Goal: Complete application form

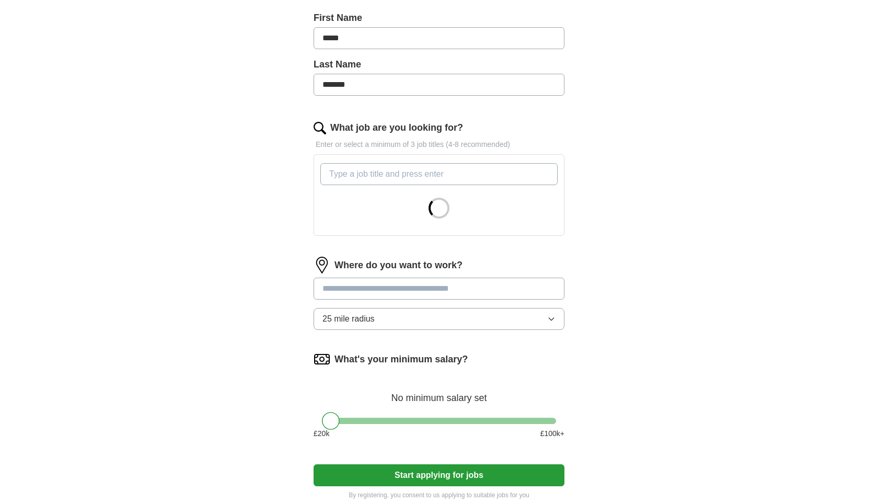
scroll to position [229, 0]
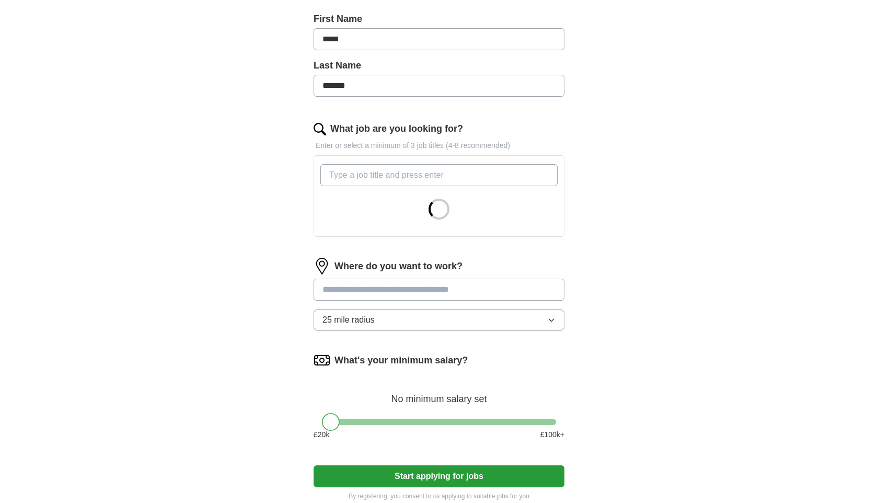
click at [381, 173] on input "What job are you looking for?" at bounding box center [438, 175] width 237 height 22
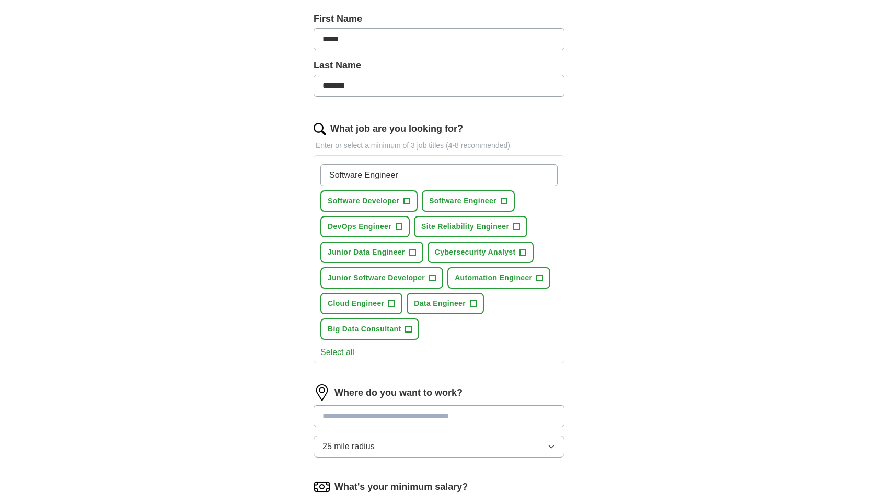
click at [400, 204] on button "Software Developer +" at bounding box center [368, 200] width 97 height 21
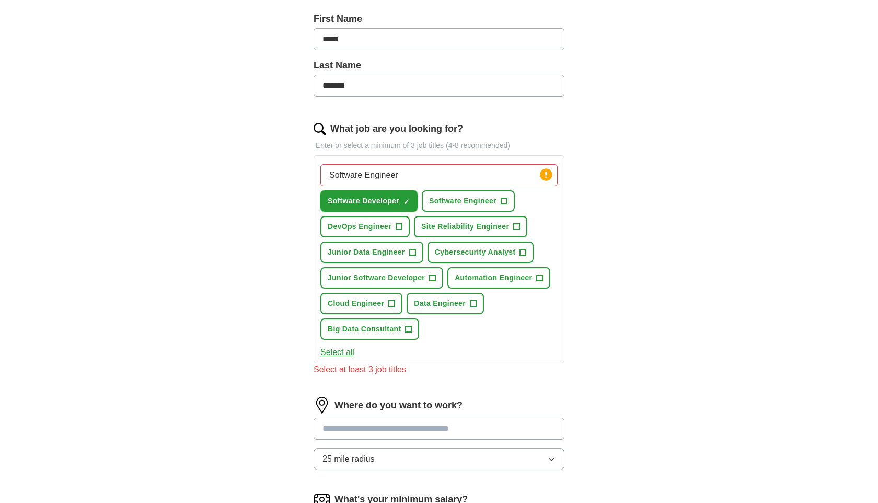
click at [441, 202] on span "Software Engineer" at bounding box center [462, 200] width 67 height 11
click at [446, 227] on span "Site Reliability Engineer" at bounding box center [465, 226] width 88 height 11
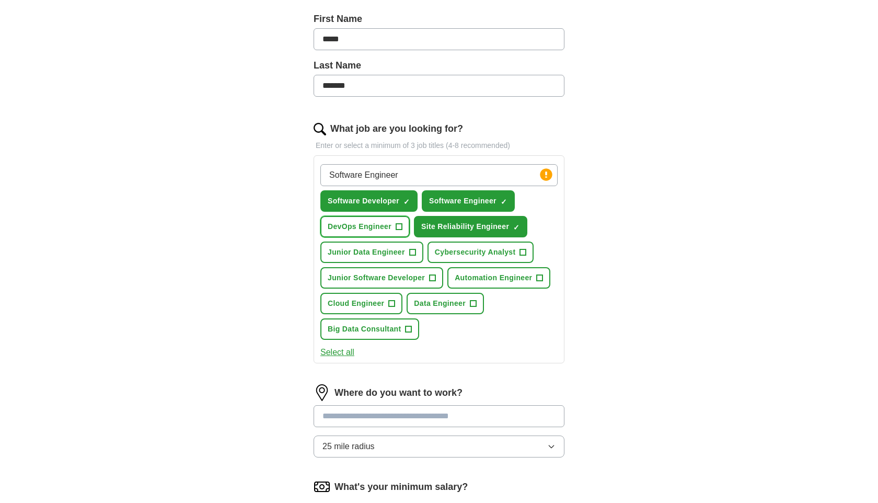
click at [390, 230] on span "DevOps Engineer" at bounding box center [360, 226] width 64 height 11
click at [395, 259] on button "Junior Data Engineer +" at bounding box center [371, 251] width 103 height 21
click at [417, 275] on span "Junior Software Developer" at bounding box center [376, 277] width 97 height 11
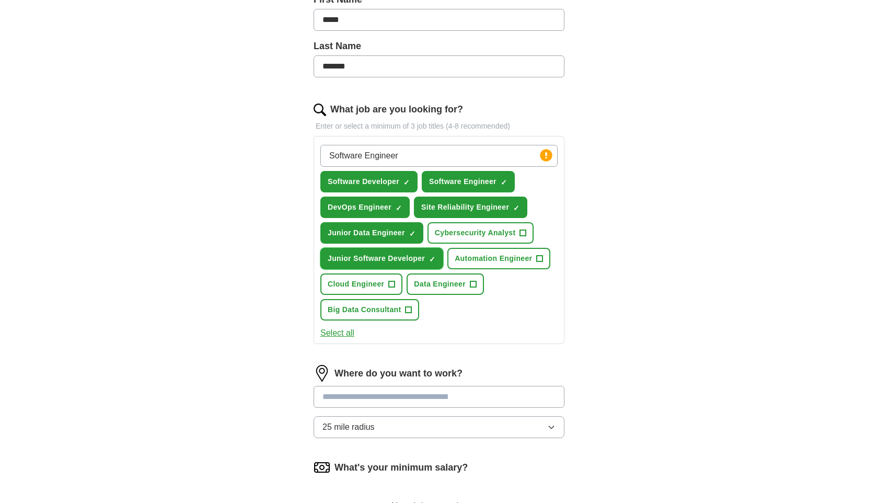
scroll to position [250, 0]
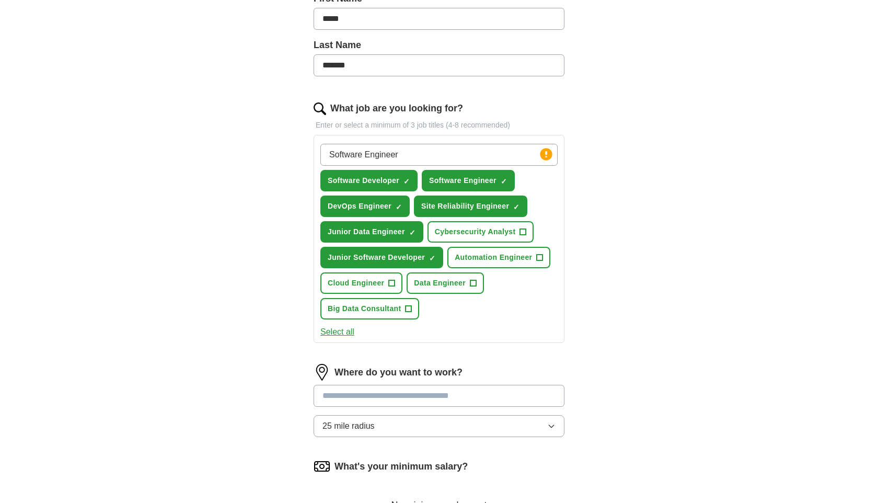
click at [347, 324] on div "Software Engineer Press return to add title Software Developer ✓ × Software Eng…" at bounding box center [438, 239] width 251 height 208
click at [341, 332] on button "Select all" at bounding box center [337, 331] width 34 height 13
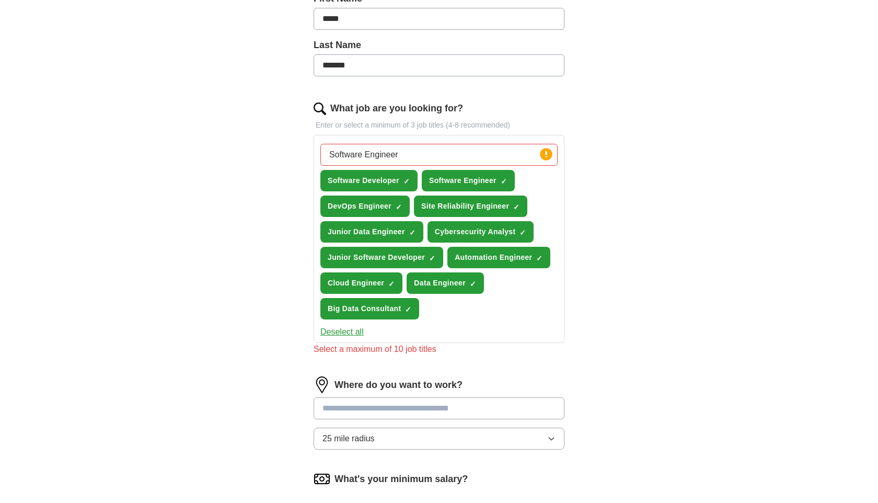
click at [424, 159] on input "Software Engineer" at bounding box center [438, 155] width 237 height 22
type input "S"
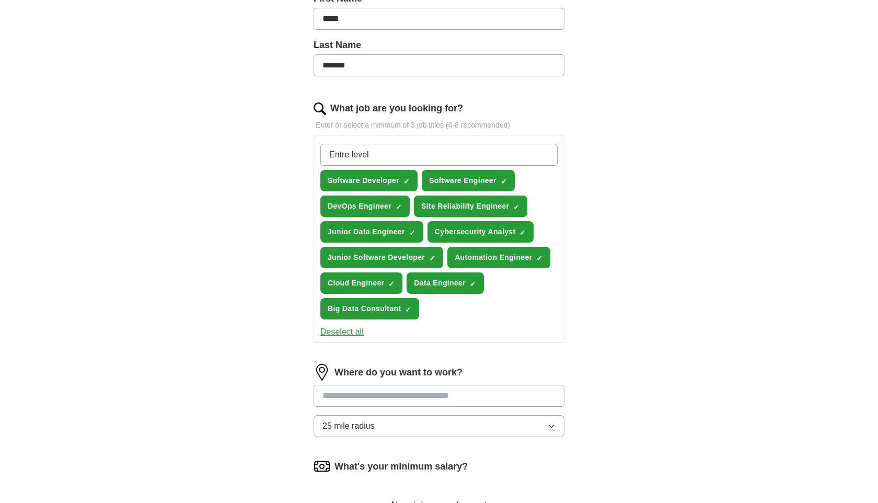
type input "Entre level"
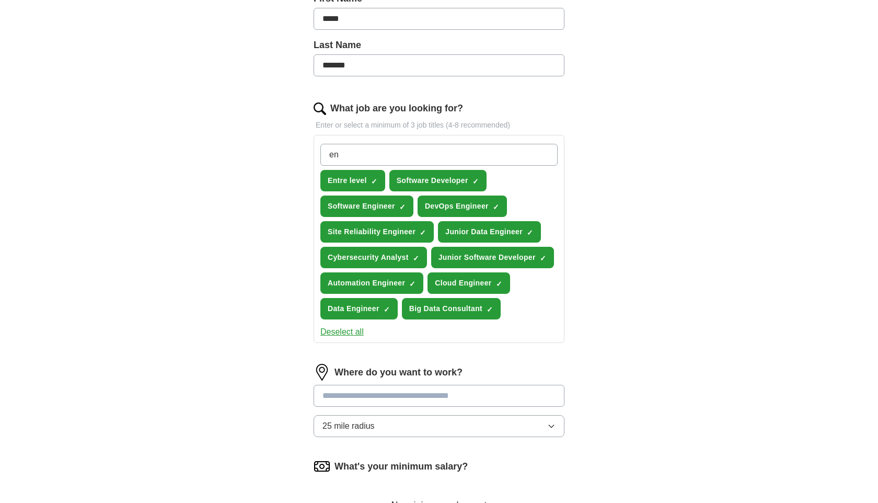
type input "e"
type input "graduate devops"
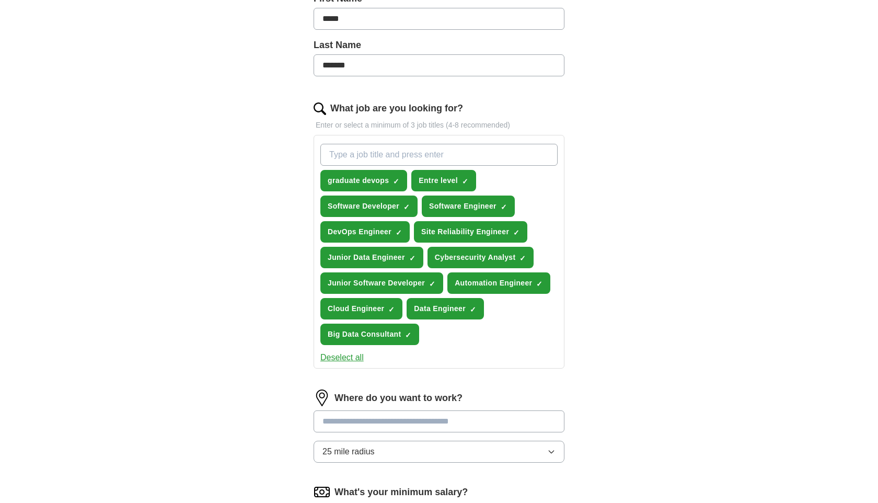
click at [353, 361] on button "Deselect all" at bounding box center [341, 357] width 43 height 13
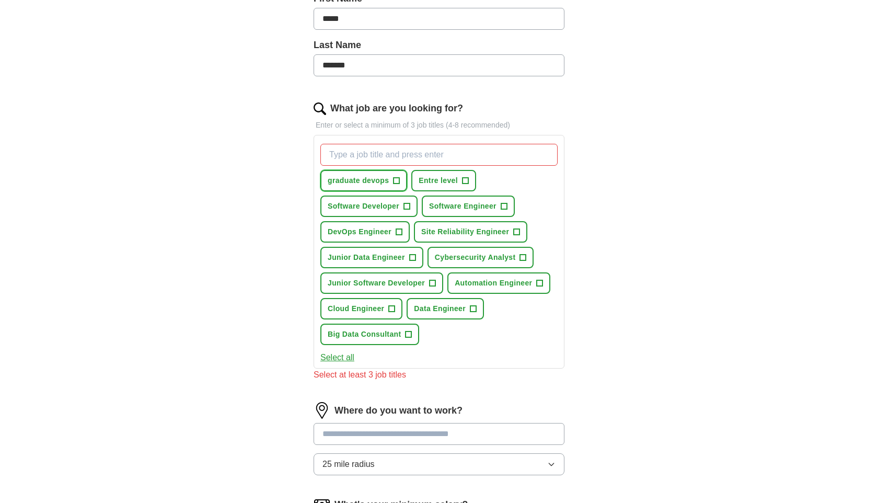
click at [399, 181] on span "+" at bounding box center [396, 181] width 6 height 8
click at [406, 147] on input "What job are you looking for?" at bounding box center [438, 155] width 237 height 22
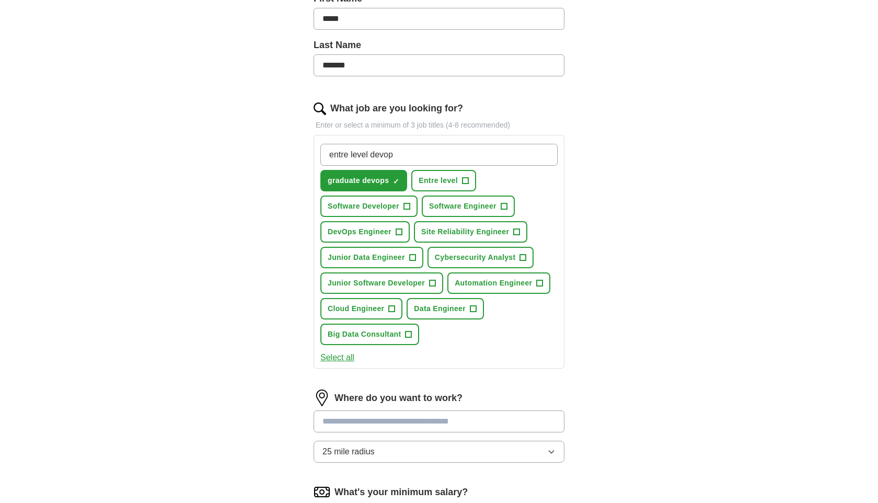
type input "entre level devops"
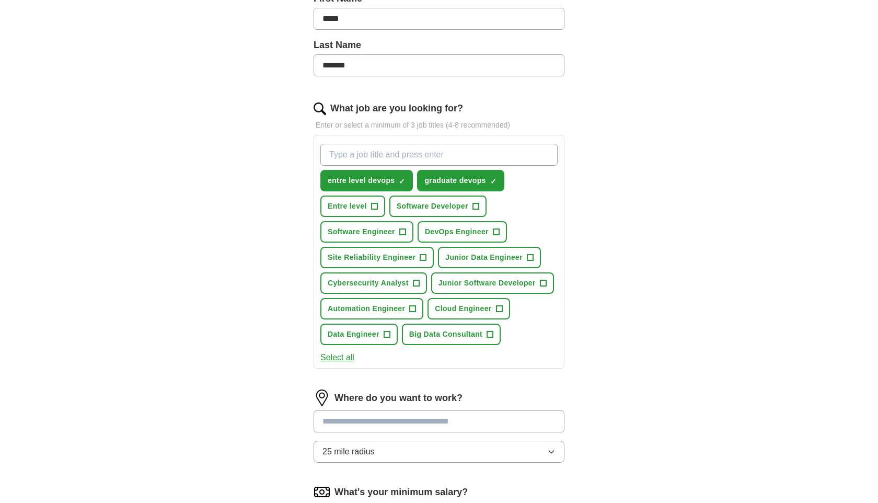
click at [430, 161] on input "What job are you looking for?" at bounding box center [438, 155] width 237 height 22
type input "entry level software engineer"
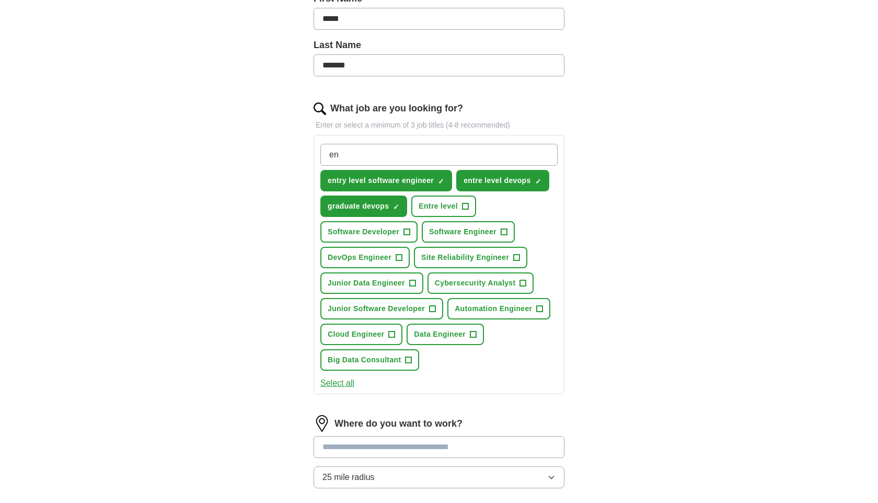
type input "e"
type input "graduate software engineer"
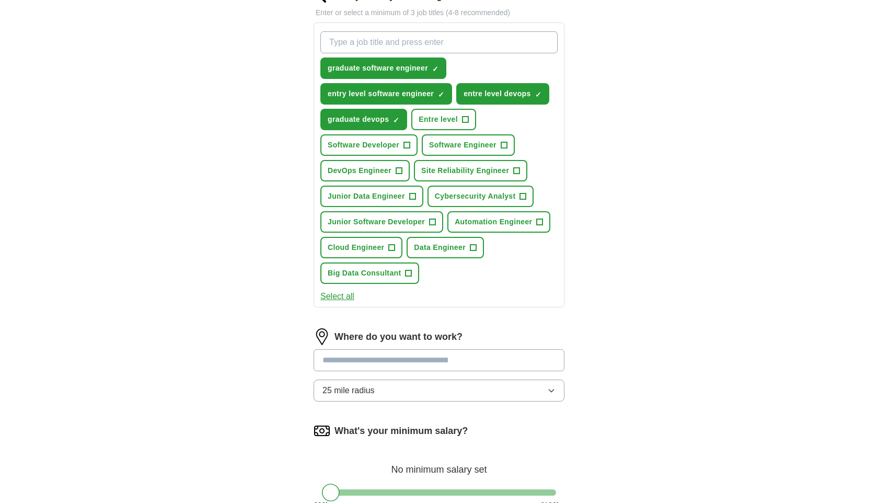
scroll to position [368, 0]
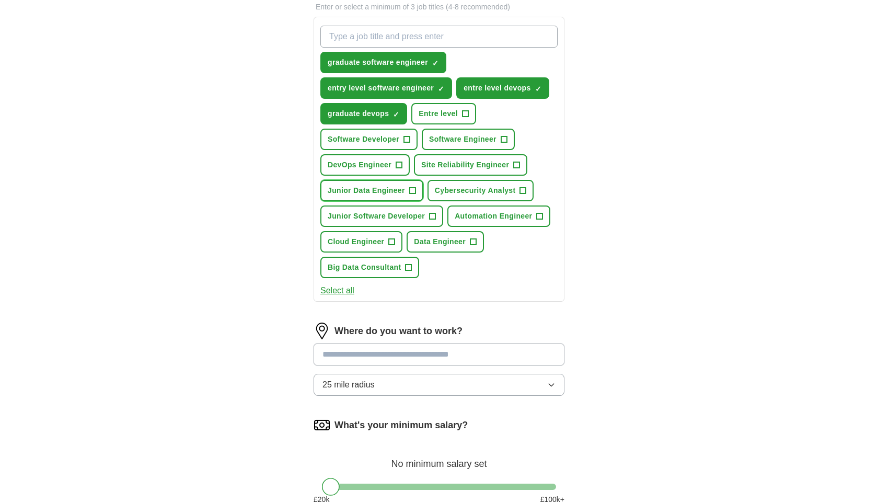
click at [408, 189] on button "Junior Data Engineer +" at bounding box center [371, 190] width 103 height 21
click at [0, 0] on span "×" at bounding box center [0, 0] width 0 height 0
click at [433, 221] on button "Junior Software Developer +" at bounding box center [381, 215] width 123 height 21
click at [407, 190] on button "Junior Data Engineer +" at bounding box center [371, 190] width 103 height 21
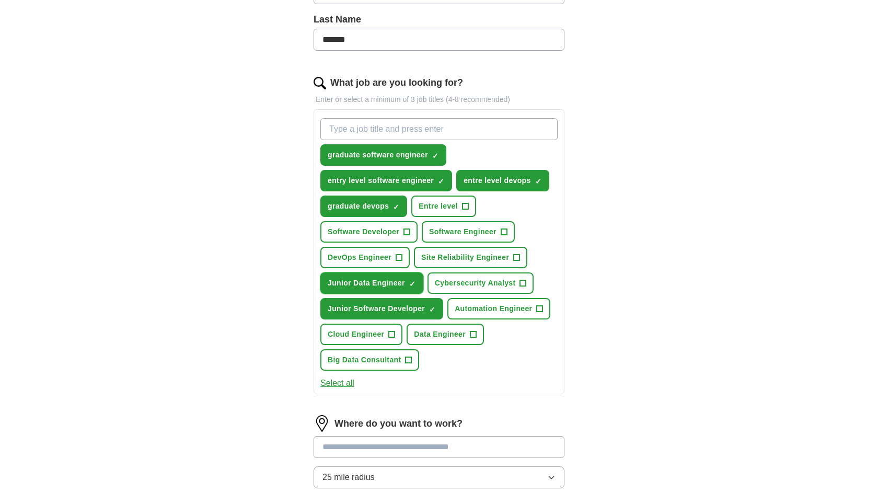
scroll to position [272, 0]
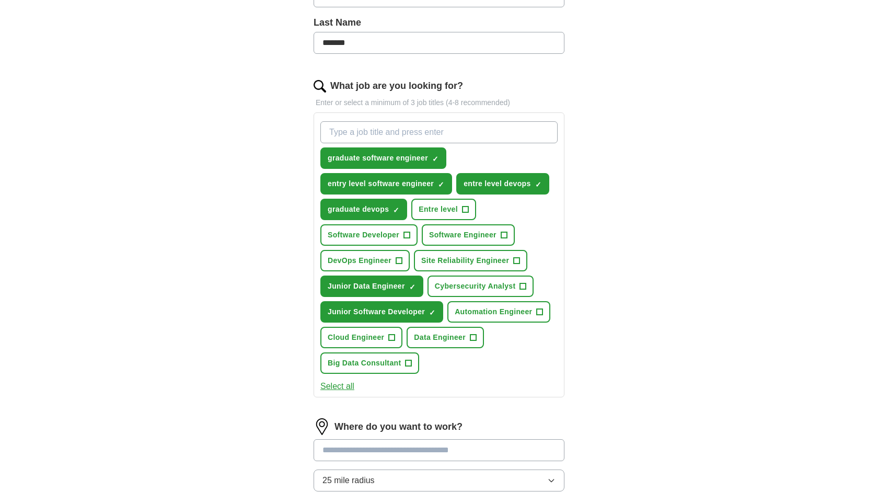
click at [395, 125] on input "What job are you looking for?" at bounding box center [438, 132] width 237 height 22
type input "junior devops"
click at [406, 231] on span "+" at bounding box center [407, 235] width 6 height 8
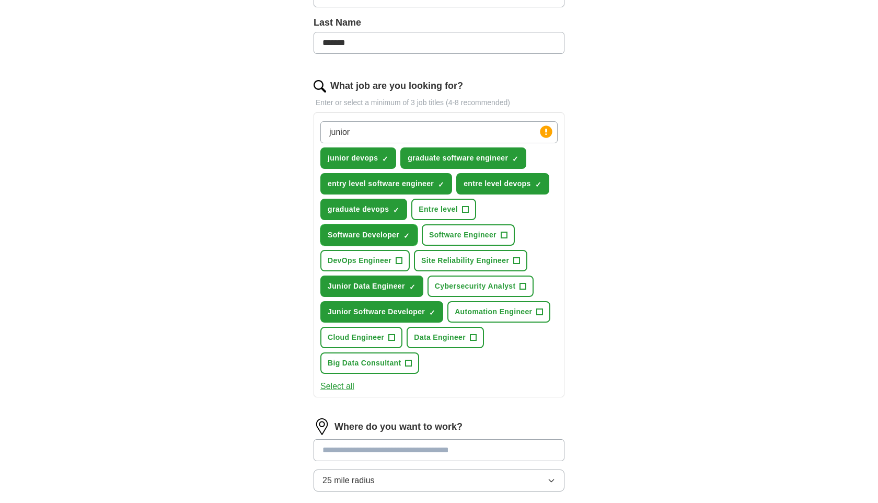
click at [394, 239] on span "Software Developer" at bounding box center [364, 234] width 72 height 11
drag, startPoint x: 395, startPoint y: 126, endPoint x: 265, endPoint y: 87, distance: 136.0
click at [270, 94] on div "ApplyIQ Let ApplyIQ do the hard work of searching and applying for jobs. Just t…" at bounding box center [438, 218] width 669 height 916
type input "g"
click at [466, 256] on span "Site Reliability Engineer" at bounding box center [465, 260] width 88 height 11
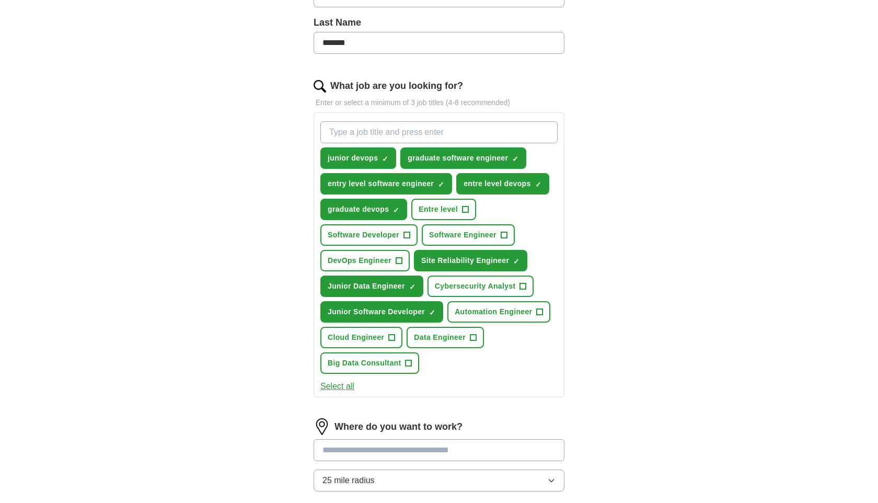
click at [464, 240] on button "Software Engineer +" at bounding box center [468, 234] width 93 height 21
click at [375, 235] on span "Software Developer" at bounding box center [364, 234] width 72 height 11
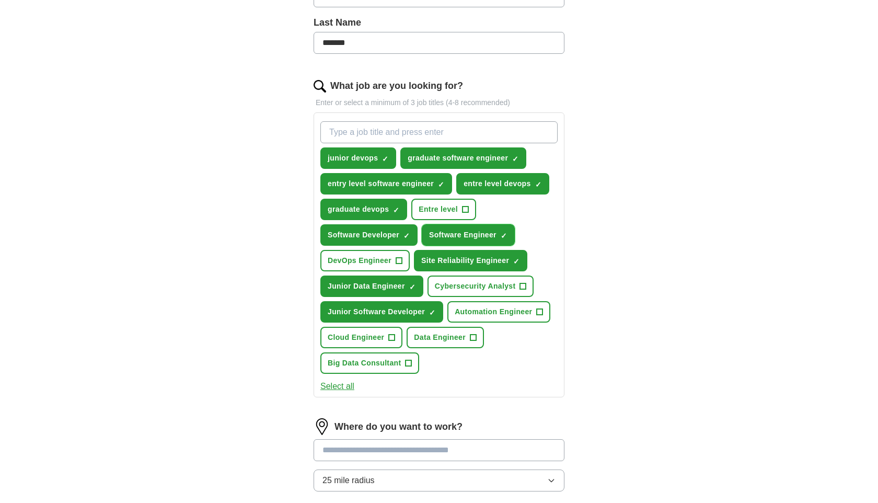
click at [469, 232] on span "Software Engineer" at bounding box center [462, 234] width 67 height 11
click at [376, 285] on span "Junior Data Engineer" at bounding box center [366, 286] width 77 height 11
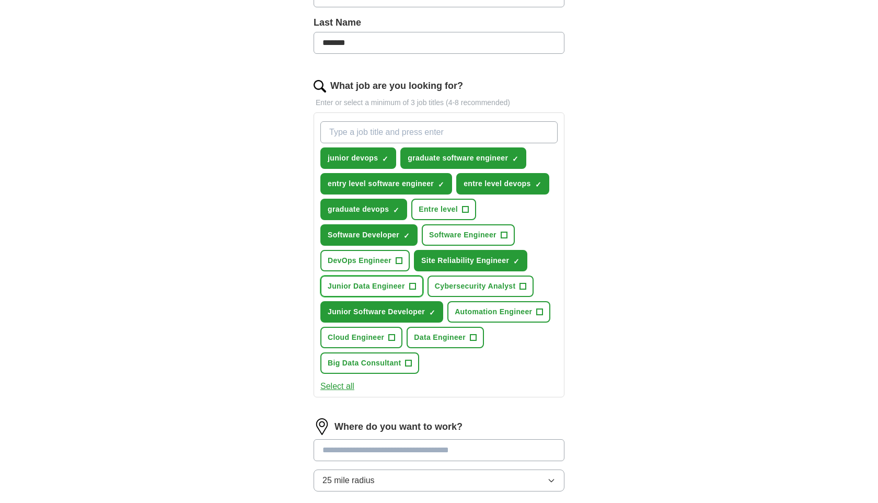
click at [395, 278] on button "Junior Data Engineer +" at bounding box center [371, 285] width 103 height 21
click at [398, 133] on input "What job are you looking for?" at bounding box center [438, 132] width 237 height 22
type input "graduate site reliability engineer"
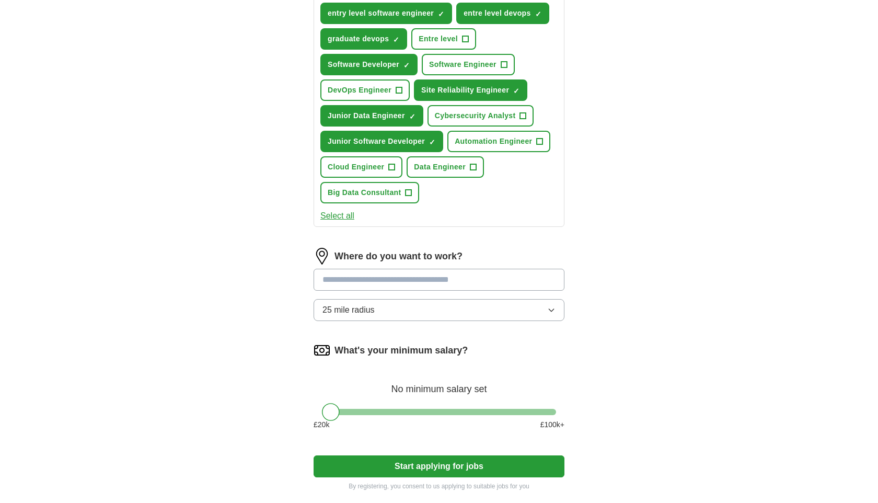
scroll to position [488, 0]
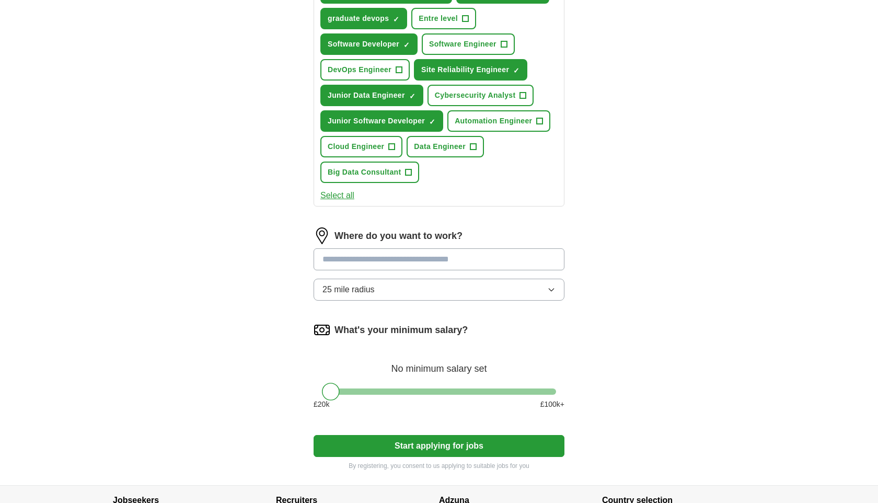
click at [437, 252] on input at bounding box center [438, 259] width 251 height 22
type input "******"
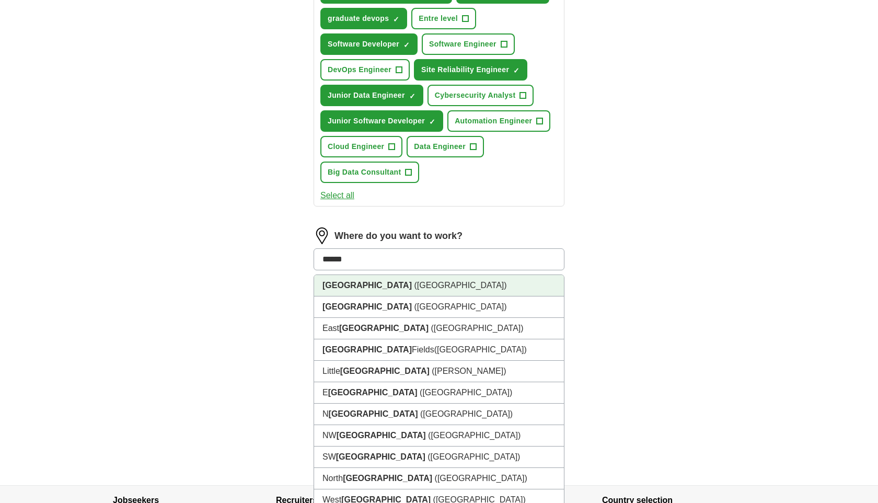
click at [401, 292] on li "[GEOGRAPHIC_DATA] ([GEOGRAPHIC_DATA])" at bounding box center [439, 285] width 250 height 21
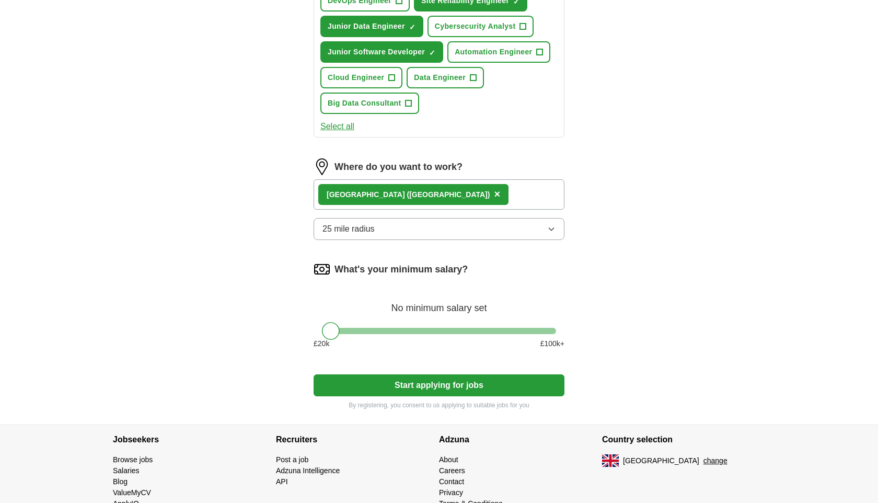
scroll to position [564, 0]
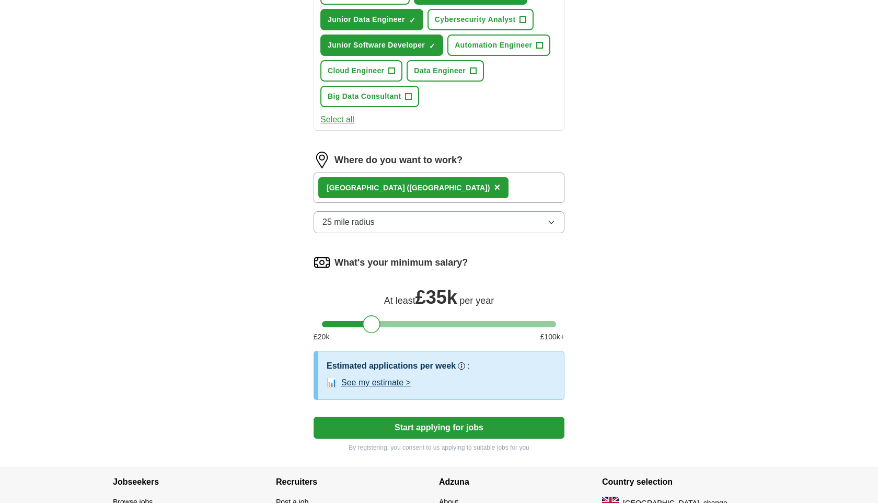
drag, startPoint x: 334, startPoint y: 326, endPoint x: 376, endPoint y: 326, distance: 41.8
click at [376, 326] on div at bounding box center [372, 324] width 18 height 18
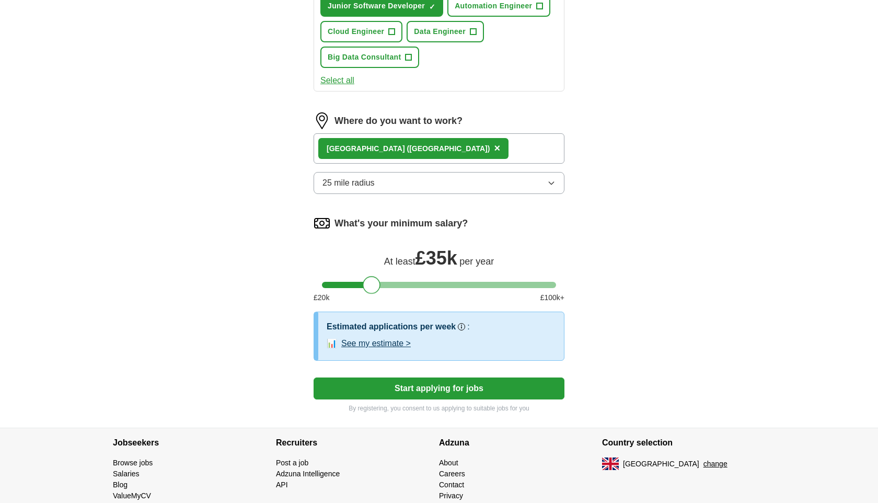
scroll to position [620, 0]
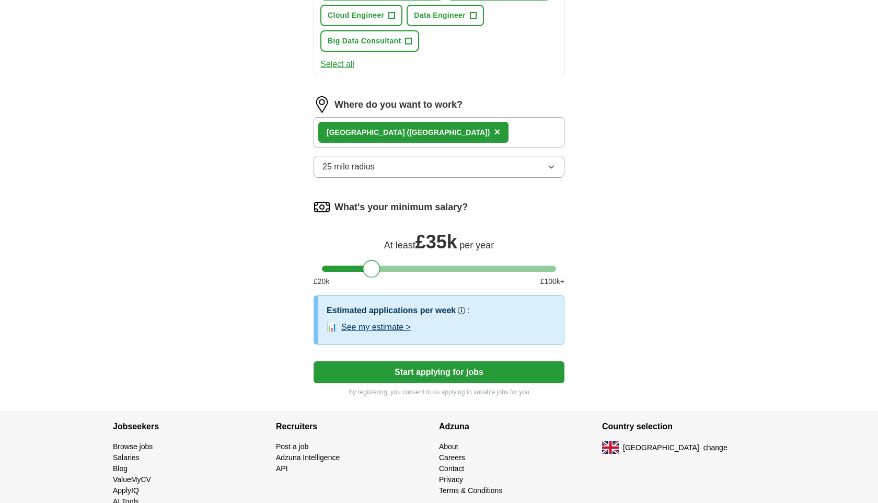
click at [434, 371] on button "Start applying for jobs" at bounding box center [438, 372] width 251 height 22
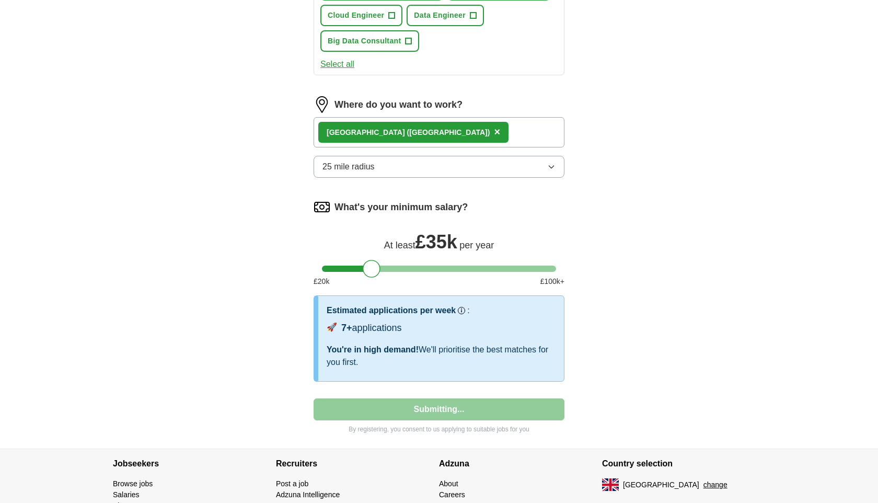
select select "**"
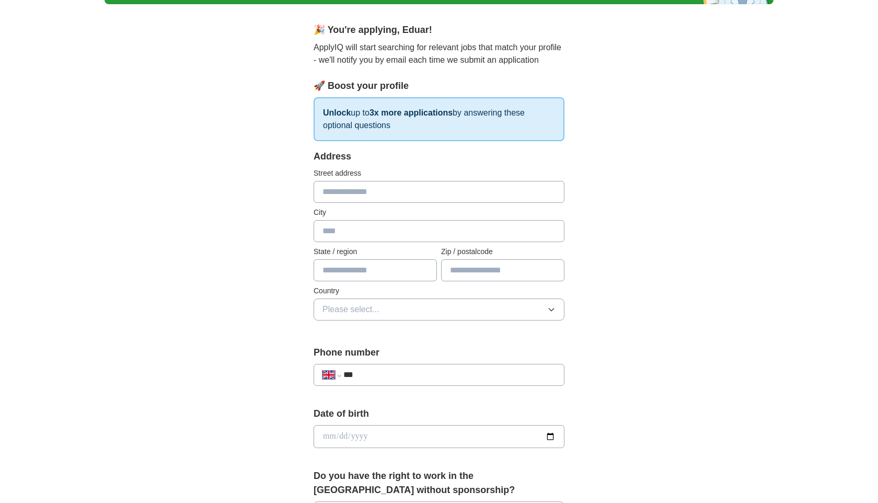
scroll to position [80, 0]
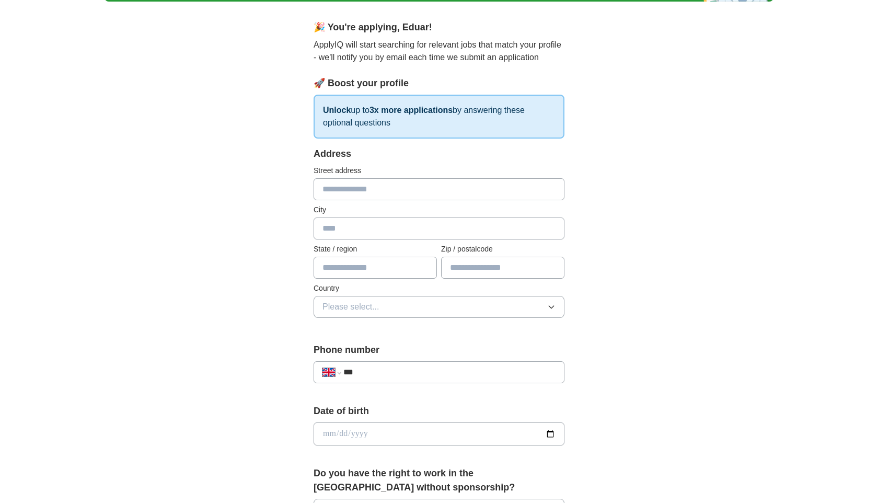
click at [384, 186] on input "text" at bounding box center [438, 189] width 251 height 22
type input "*"
type input "**********"
type input "*"
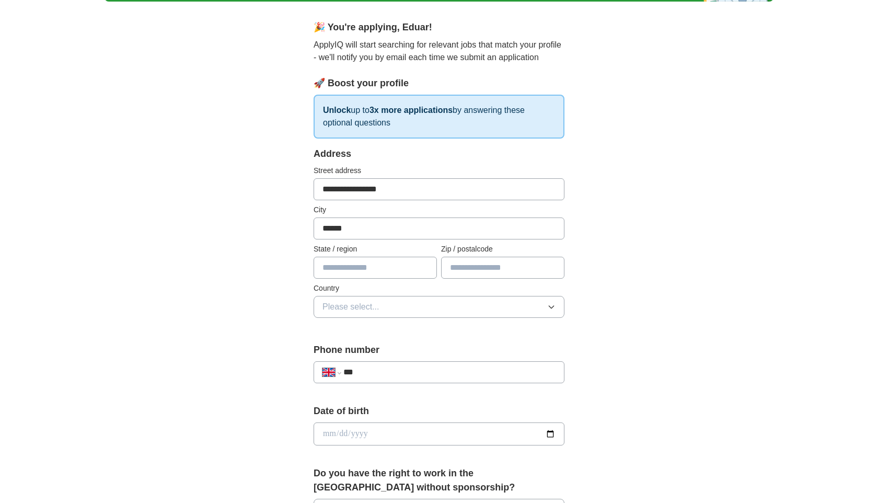
type input "******"
type input "*"
type input "*******"
click at [432, 304] on button "Please select..." at bounding box center [438, 307] width 251 height 22
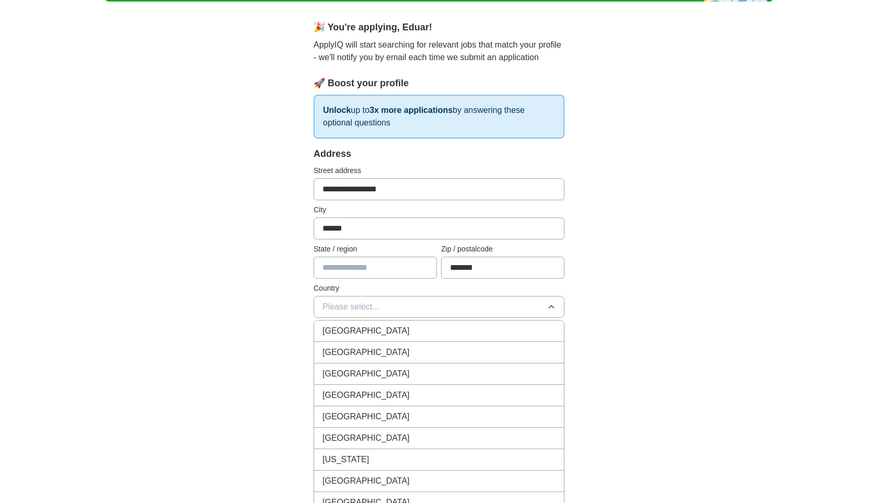
click at [397, 332] on div "[GEOGRAPHIC_DATA]" at bounding box center [438, 330] width 233 height 13
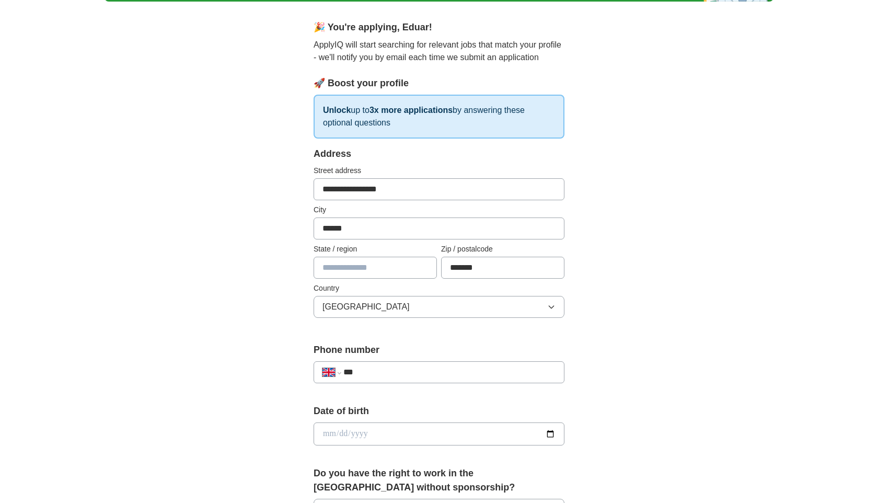
click at [378, 373] on input "***" at bounding box center [449, 372] width 212 height 13
type input "**********"
click at [216, 474] on div "**********" at bounding box center [438, 419] width 669 height 937
click at [351, 440] on input "date" at bounding box center [438, 433] width 251 height 23
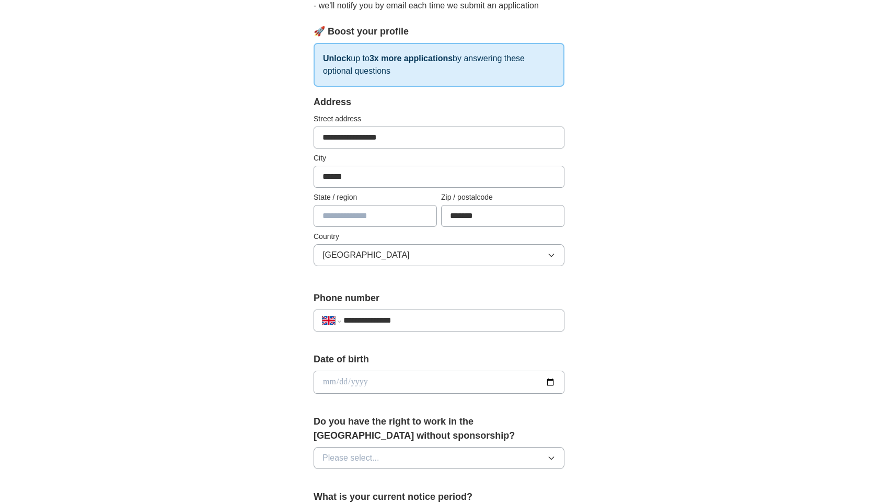
scroll to position [133, 0]
type input "**********"
click at [264, 408] on div "**********" at bounding box center [438, 367] width 669 height 937
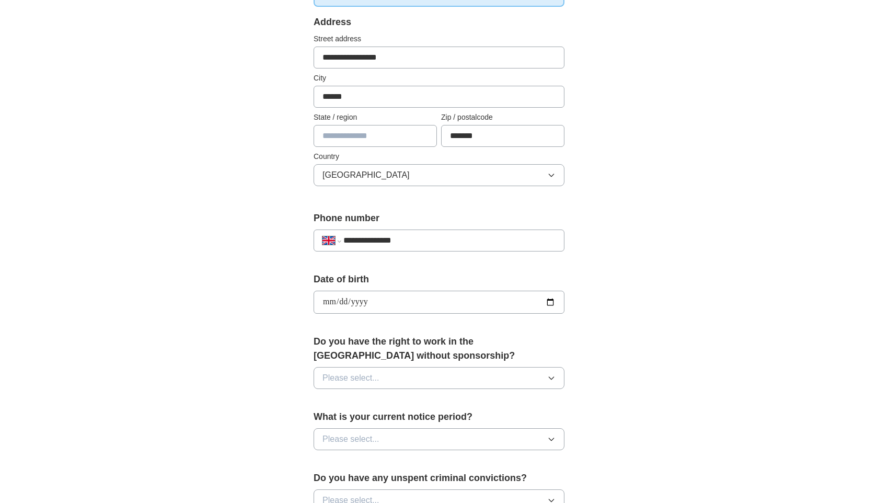
scroll to position [246, 0]
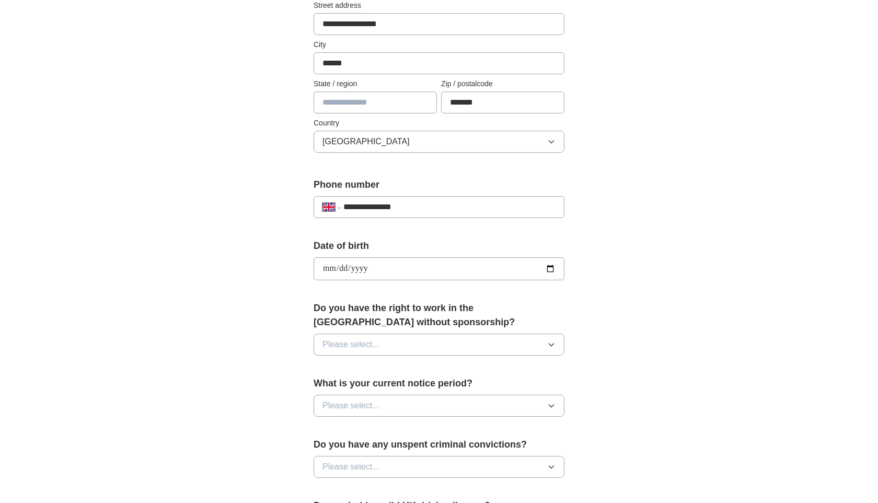
click at [405, 338] on button "Please select..." at bounding box center [438, 344] width 251 height 22
click at [371, 394] on div "No" at bounding box center [438, 389] width 233 height 13
click at [383, 400] on button "Please select..." at bounding box center [438, 405] width 251 height 22
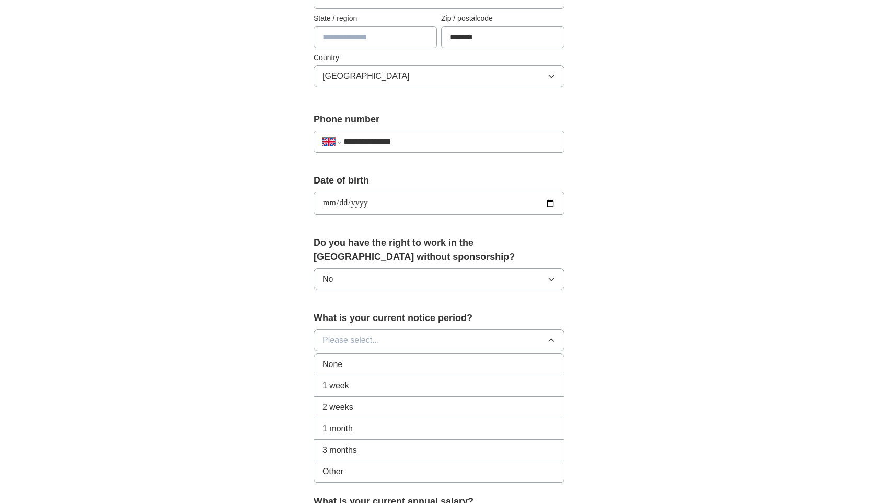
scroll to position [335, 0]
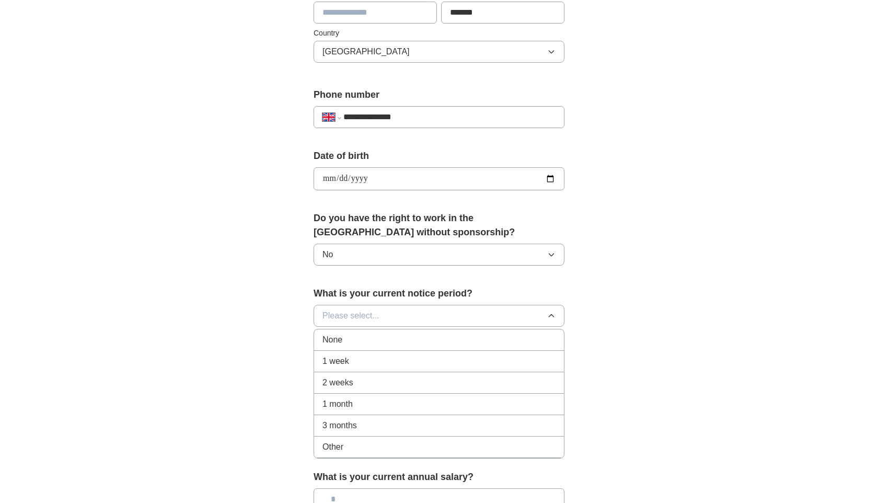
click at [366, 389] on li "2 weeks" at bounding box center [439, 382] width 250 height 21
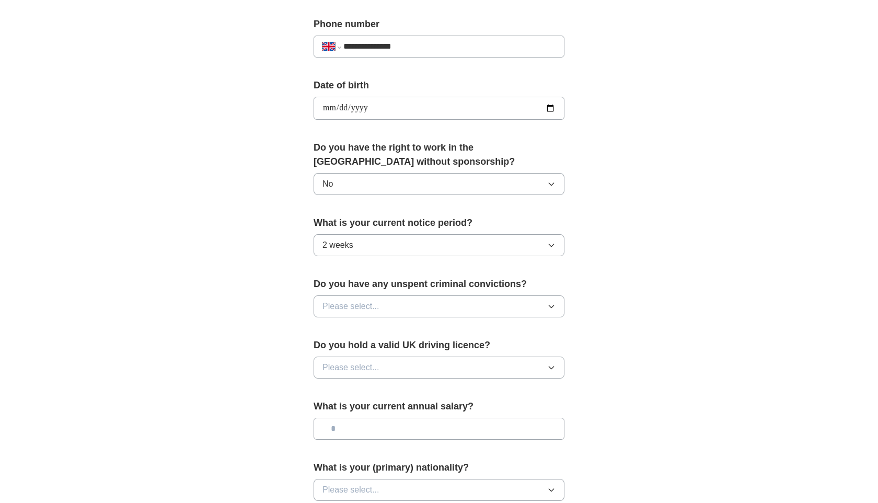
scroll to position [441, 0]
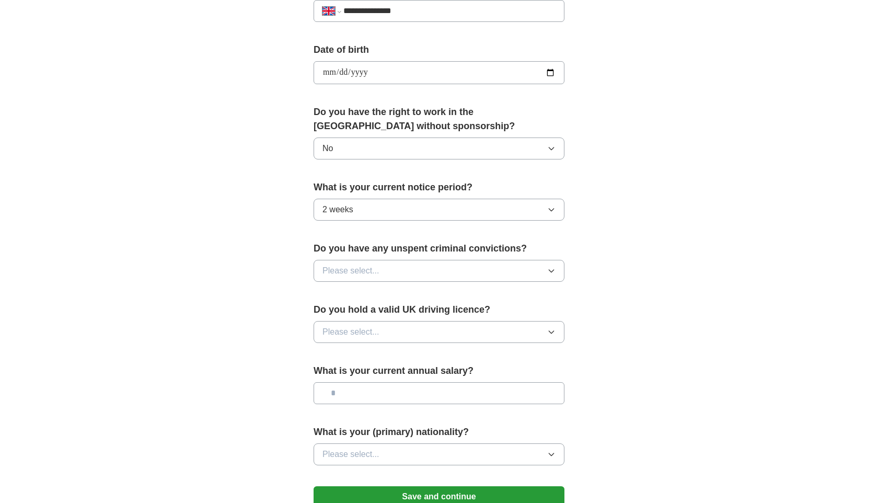
click at [390, 276] on button "Please select..." at bounding box center [438, 271] width 251 height 22
click at [364, 320] on div "No" at bounding box center [438, 316] width 233 height 13
click at [356, 343] on div "Do you hold a valid UK driving licence? Please select..." at bounding box center [438, 326] width 251 height 49
click at [360, 332] on span "Please select..." at bounding box center [350, 331] width 57 height 13
click at [345, 352] on div "Yes" at bounding box center [438, 355] width 233 height 13
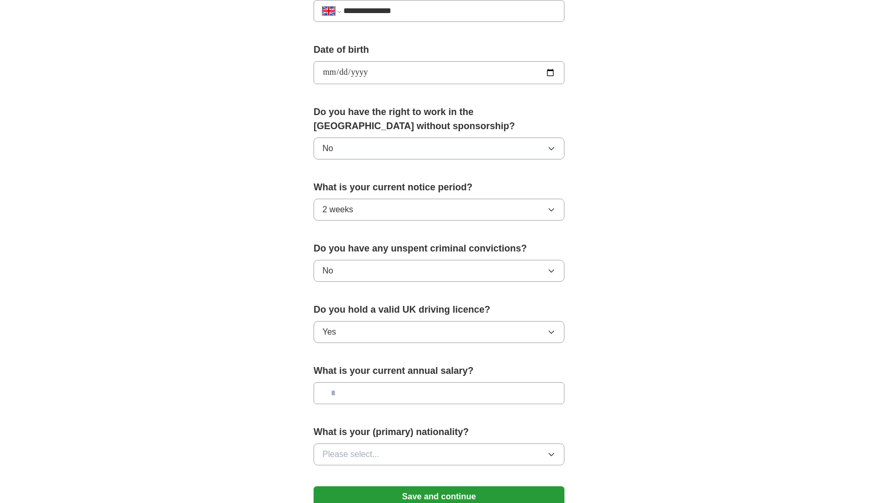
click at [363, 396] on input "text" at bounding box center [438, 393] width 251 height 22
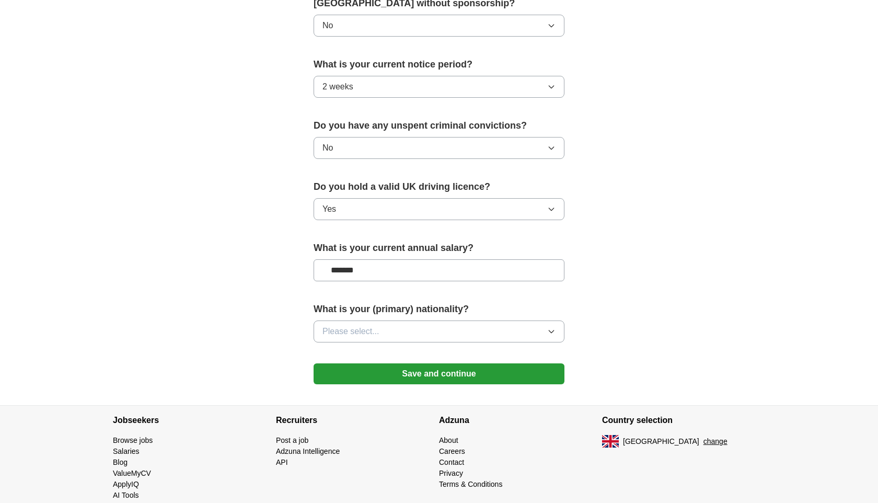
scroll to position [579, 0]
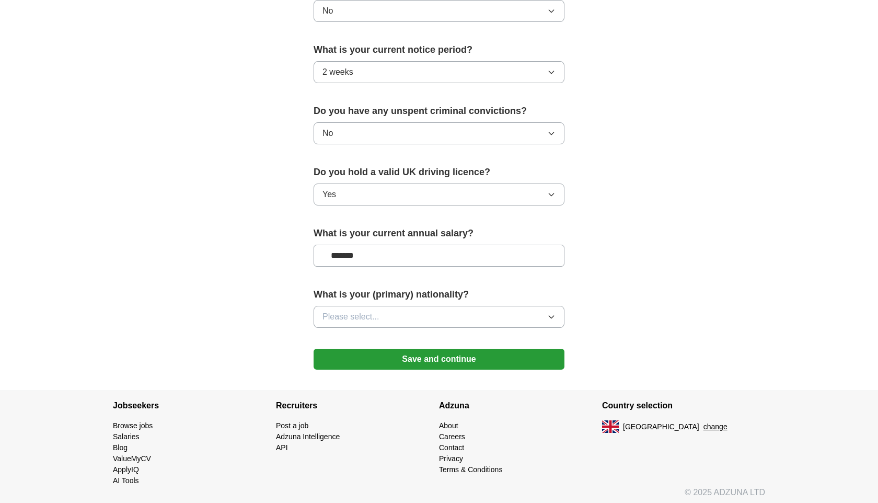
type input "*******"
click at [450, 316] on button "Please select..." at bounding box center [438, 317] width 251 height 22
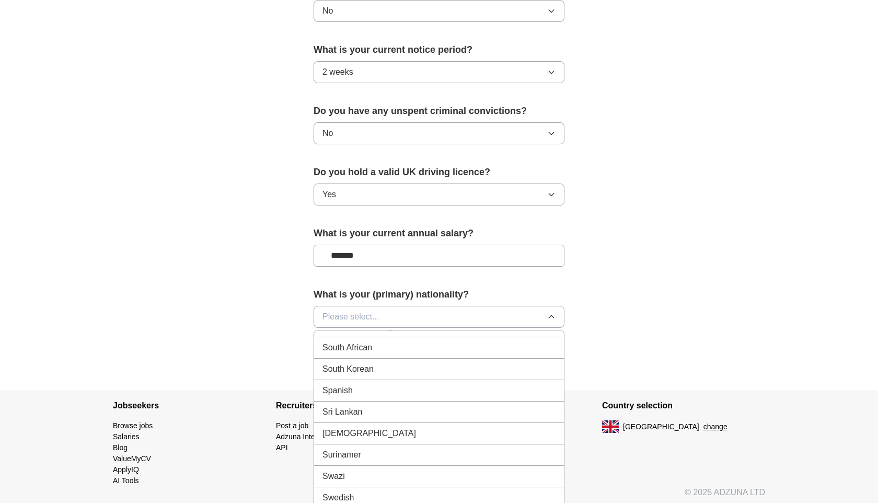
scroll to position [3480, 0]
click at [359, 394] on div "Spanish" at bounding box center [438, 394] width 233 height 13
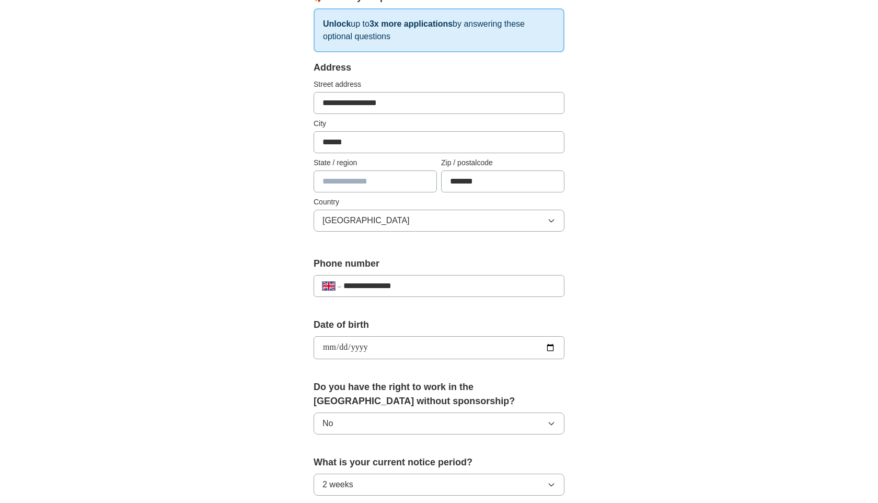
scroll to position [162, 0]
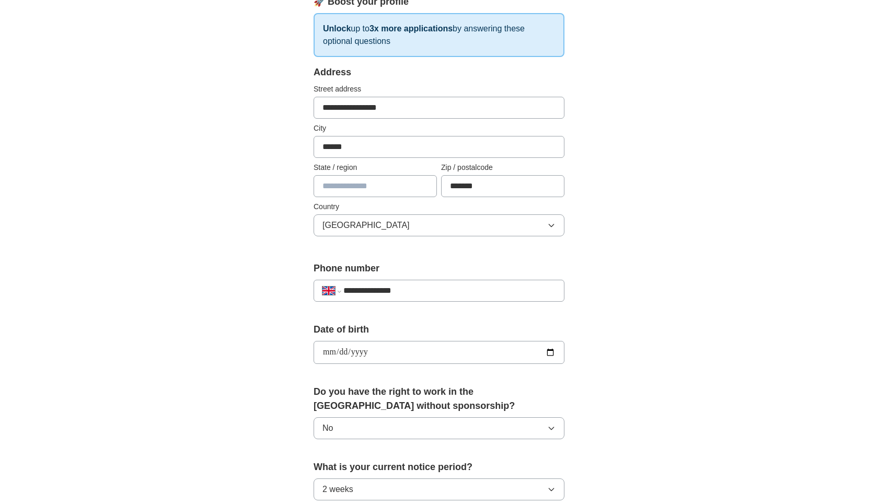
click at [358, 192] on input "text" at bounding box center [374, 186] width 123 height 22
click at [228, 209] on div "**********" at bounding box center [438, 338] width 669 height 937
click at [341, 193] on input "text" at bounding box center [374, 186] width 123 height 22
click at [274, 193] on div "**********" at bounding box center [439, 367] width 334 height 879
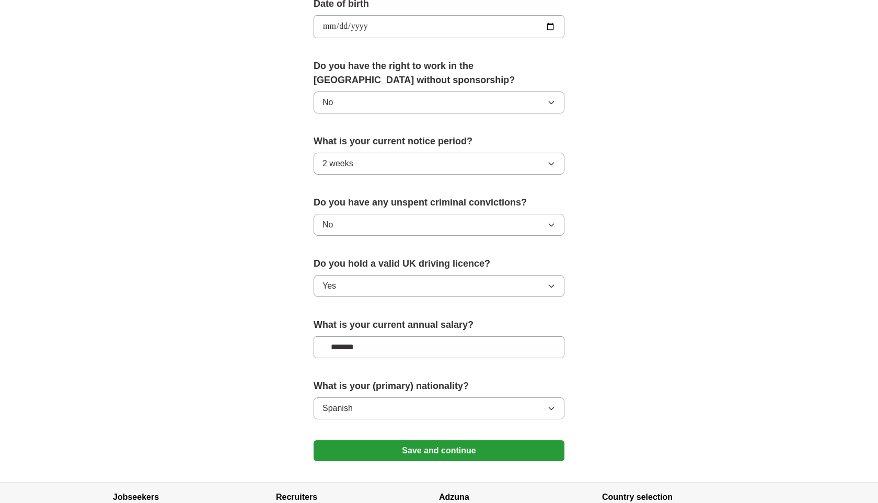
scroll to position [583, 0]
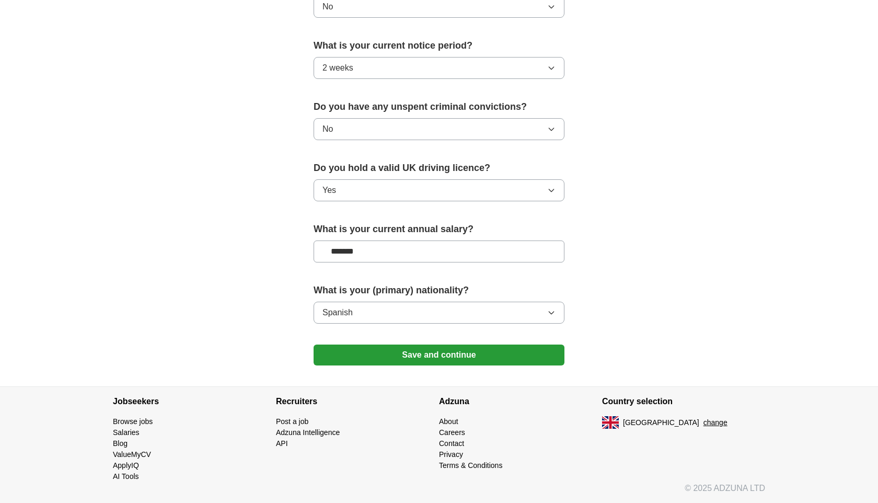
click at [442, 349] on button "Save and continue" at bounding box center [438, 354] width 251 height 21
